Goal: Navigation & Orientation: Go to known website

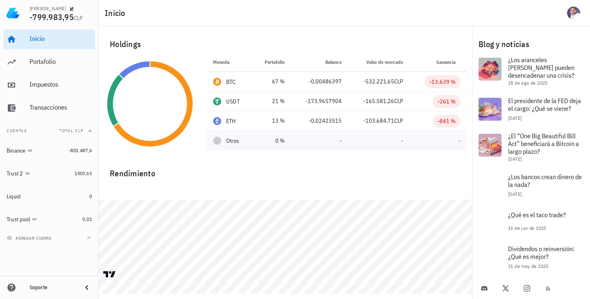
scroll to position [123, 0]
